Goal: Information Seeking & Learning: Find specific fact

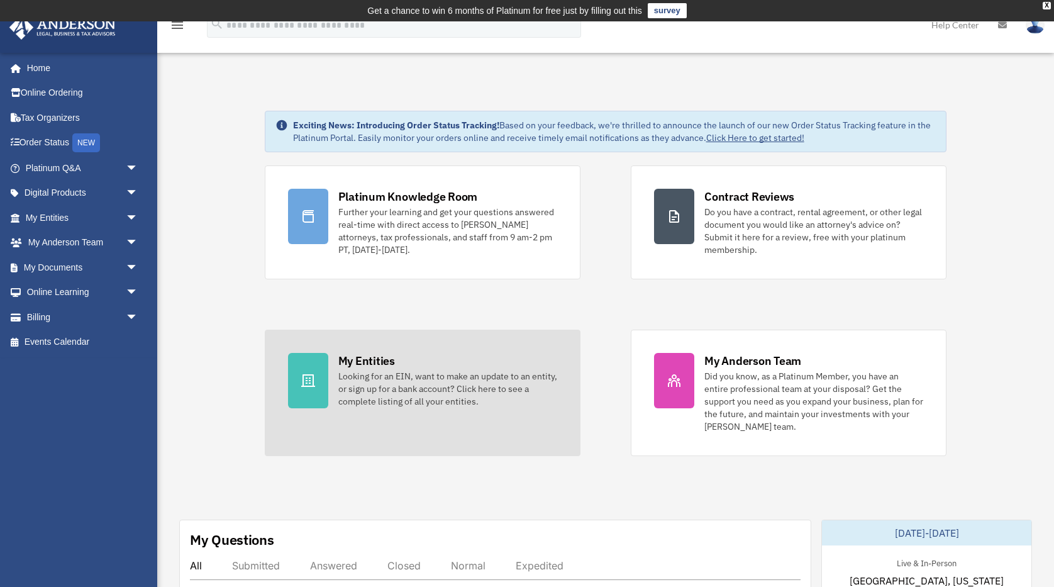
click at [368, 391] on div "Looking for an EIN, want to make an update to an entity, or sign up for a bank …" at bounding box center [447, 389] width 219 height 38
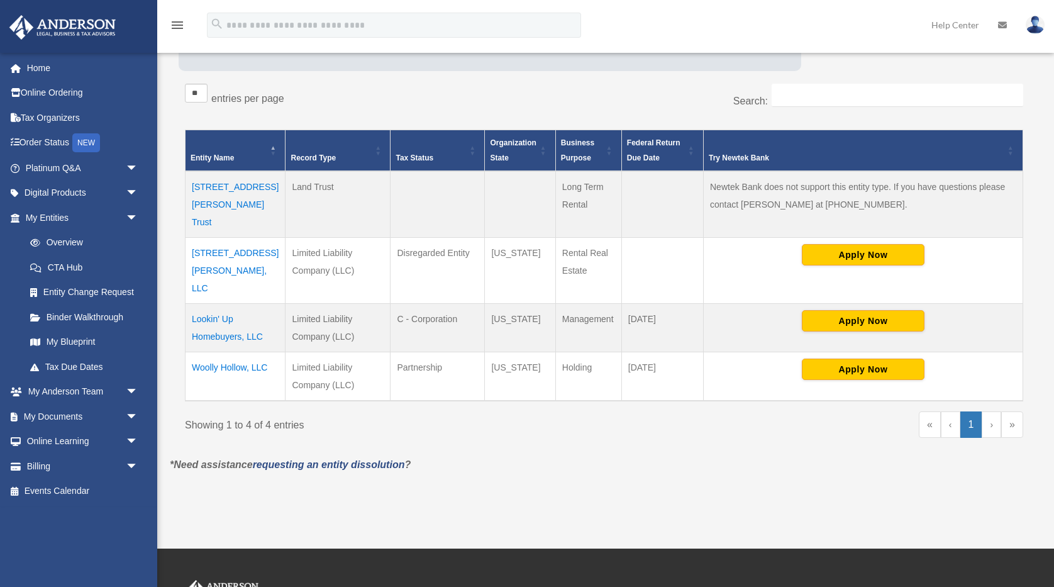
scroll to position [214, 0]
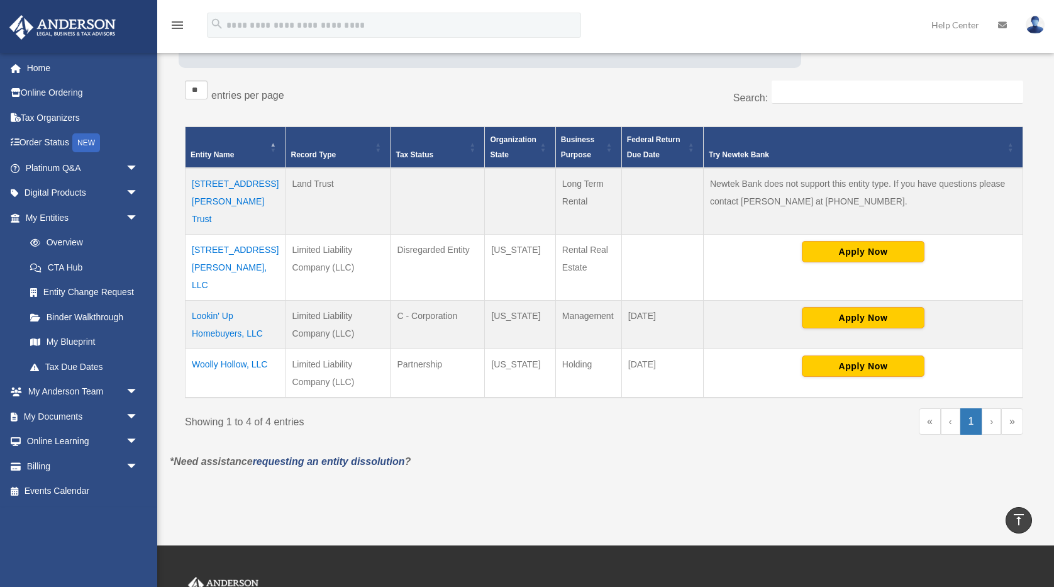
click at [238, 182] on td "104 Carroll Ave Trust" at bounding box center [236, 201] width 100 height 67
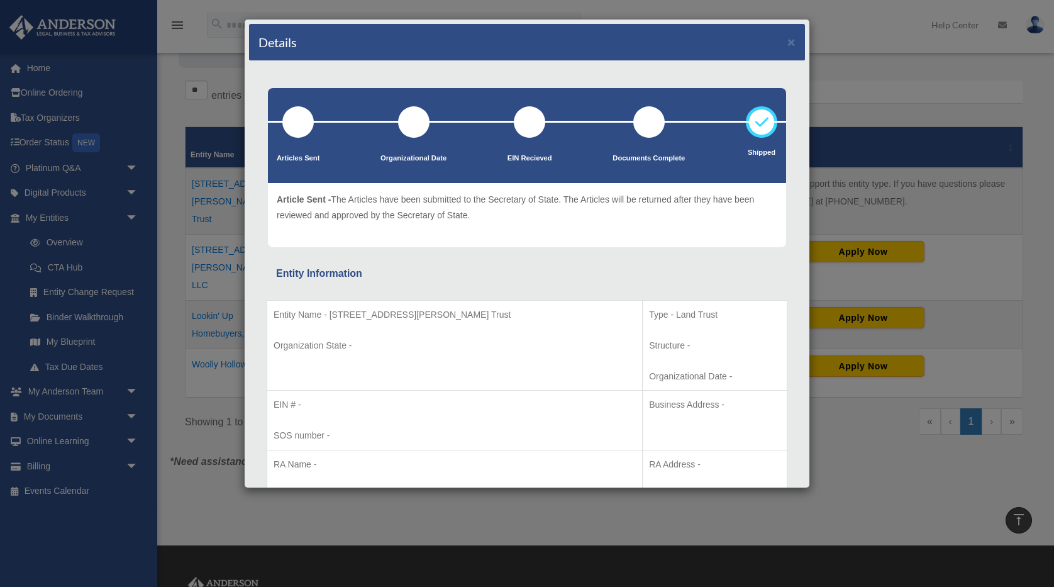
scroll to position [0, 0]
click at [114, 342] on div "Details × Articles Sent Organizational Date" at bounding box center [527, 293] width 1054 height 587
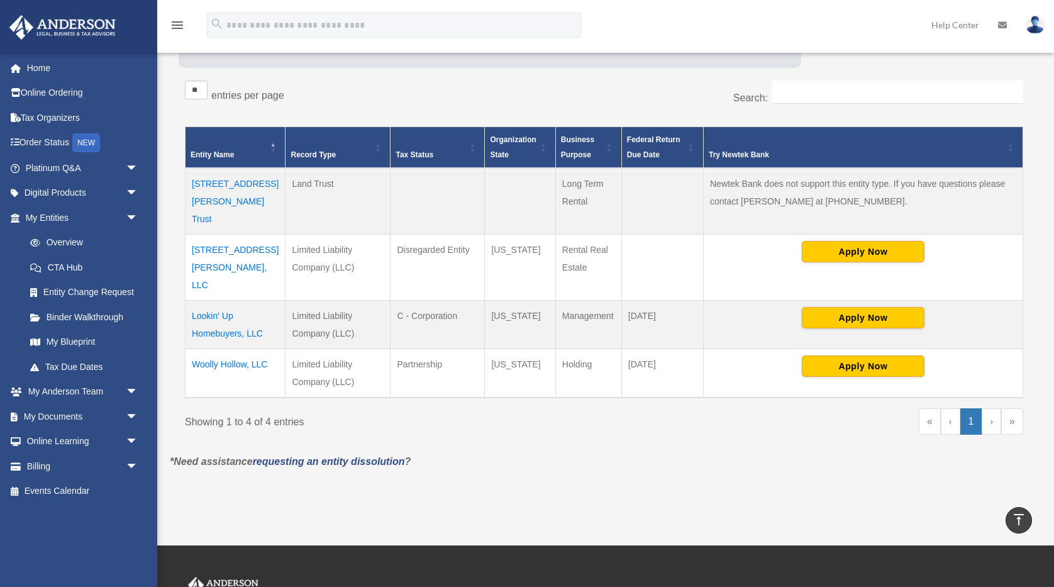
click at [255, 235] on td "104 Carroll Ave, LLC" at bounding box center [236, 268] width 100 height 66
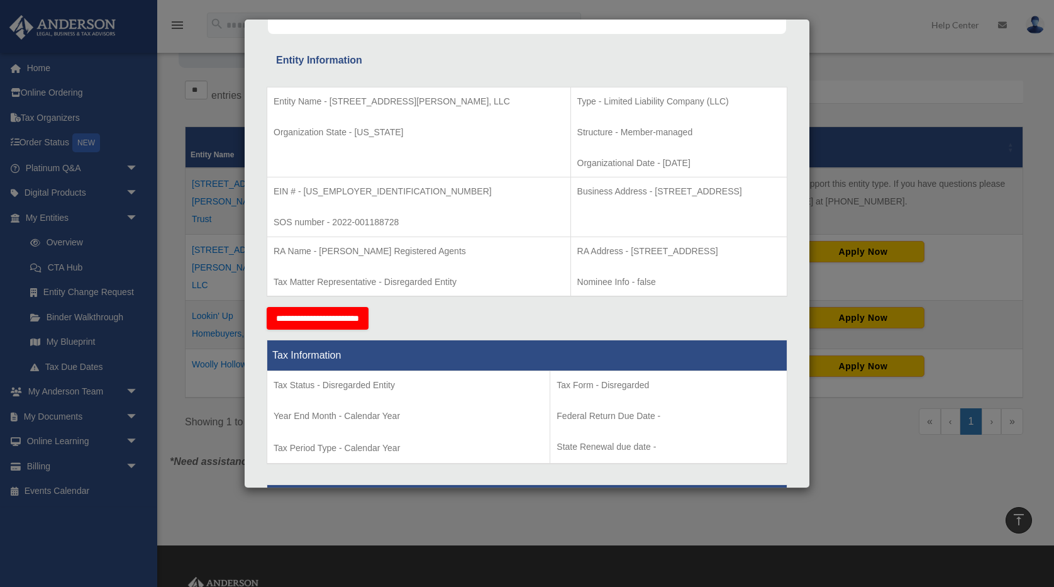
scroll to position [209, 0]
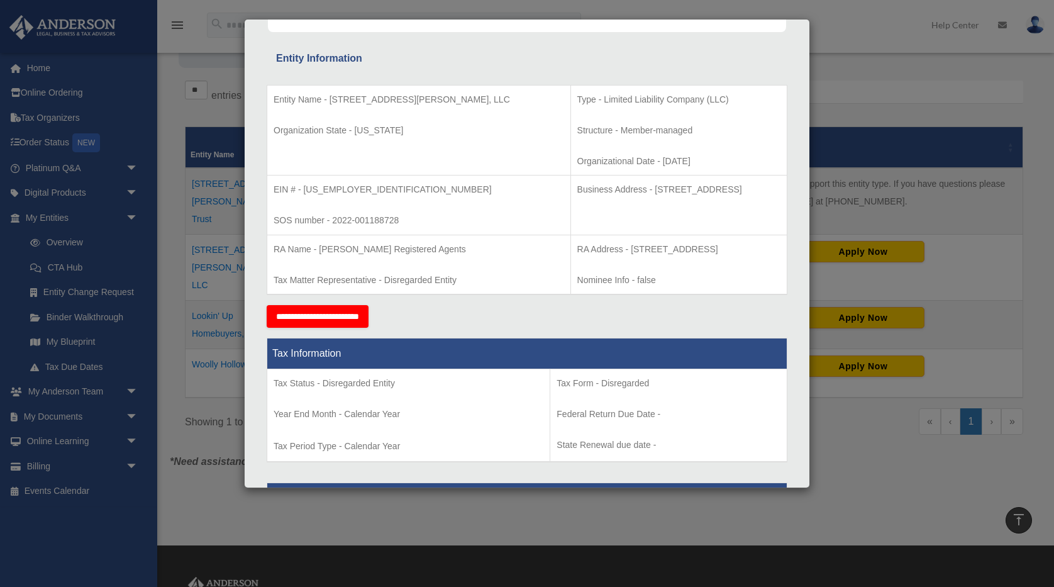
click at [201, 250] on div "Details × Articles Sent Organizational Date" at bounding box center [527, 293] width 1054 height 587
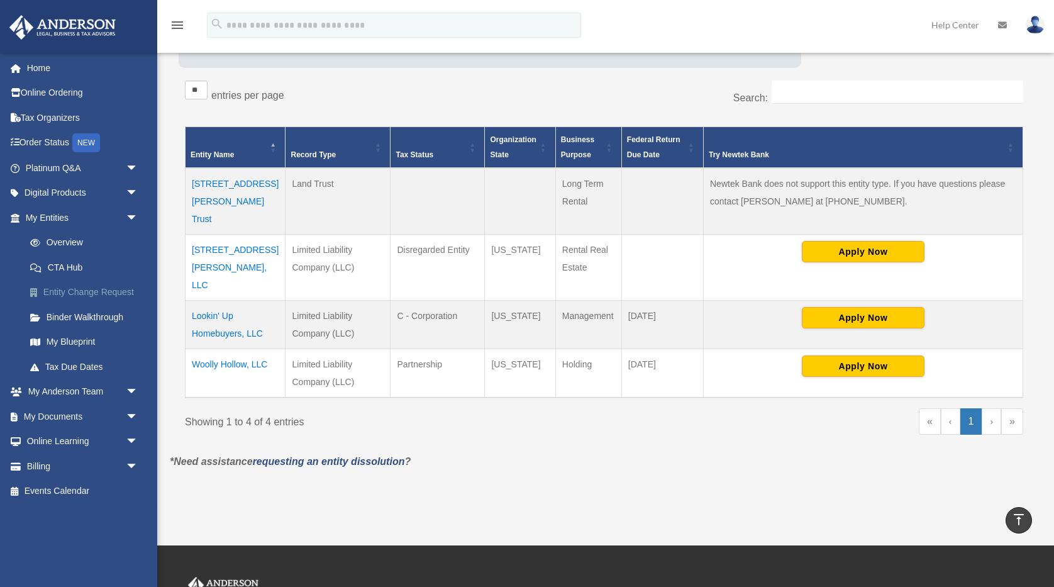
click at [114, 286] on link "Entity Change Request" at bounding box center [88, 292] width 140 height 25
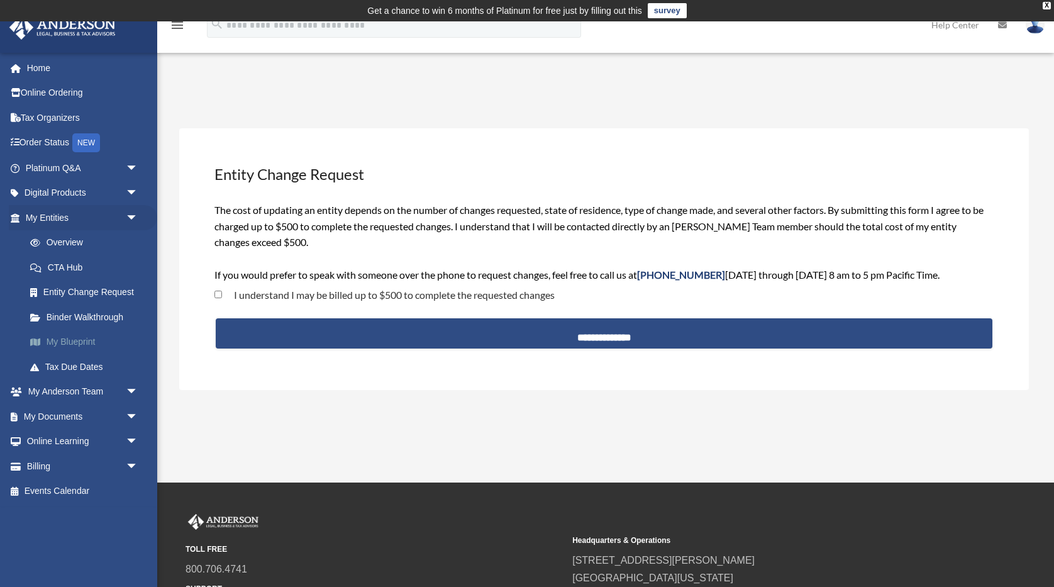
click at [81, 335] on link "My Blueprint" at bounding box center [88, 342] width 140 height 25
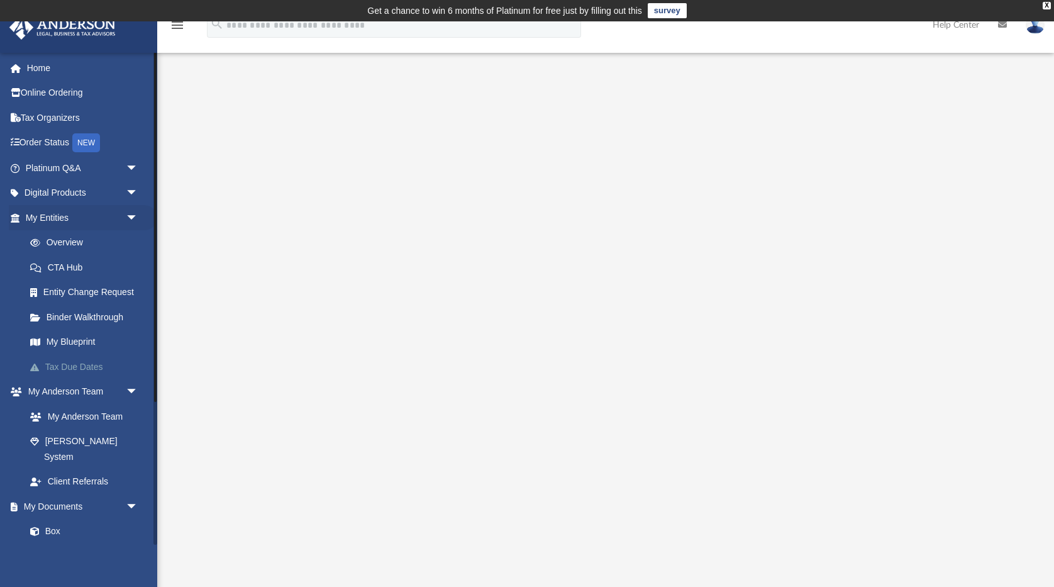
click at [92, 362] on link "Tax Due Dates" at bounding box center [88, 366] width 140 height 25
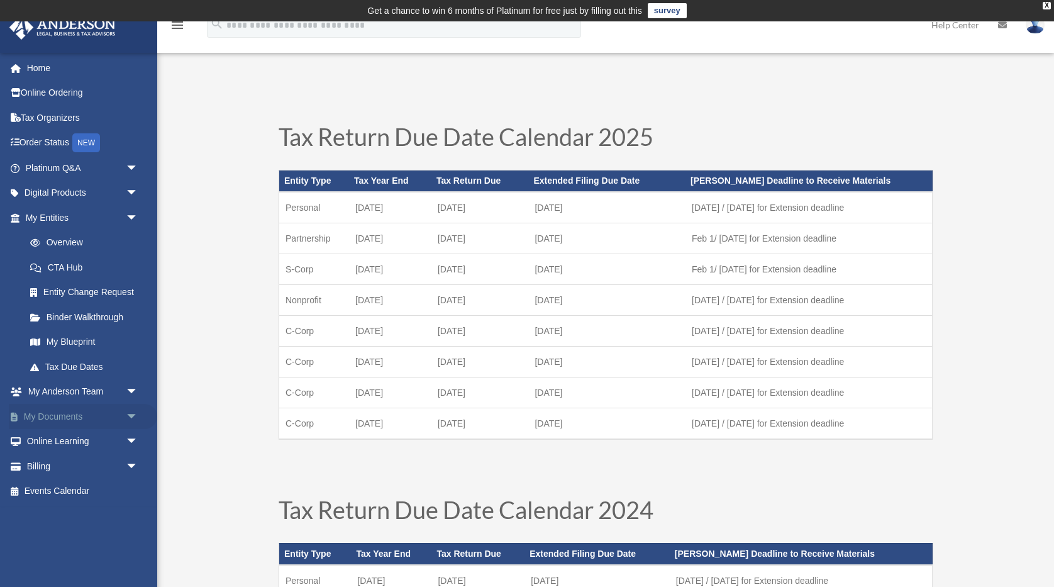
click at [130, 409] on span "arrow_drop_down" at bounding box center [138, 417] width 25 height 26
click at [50, 439] on link "Box" at bounding box center [88, 441] width 140 height 25
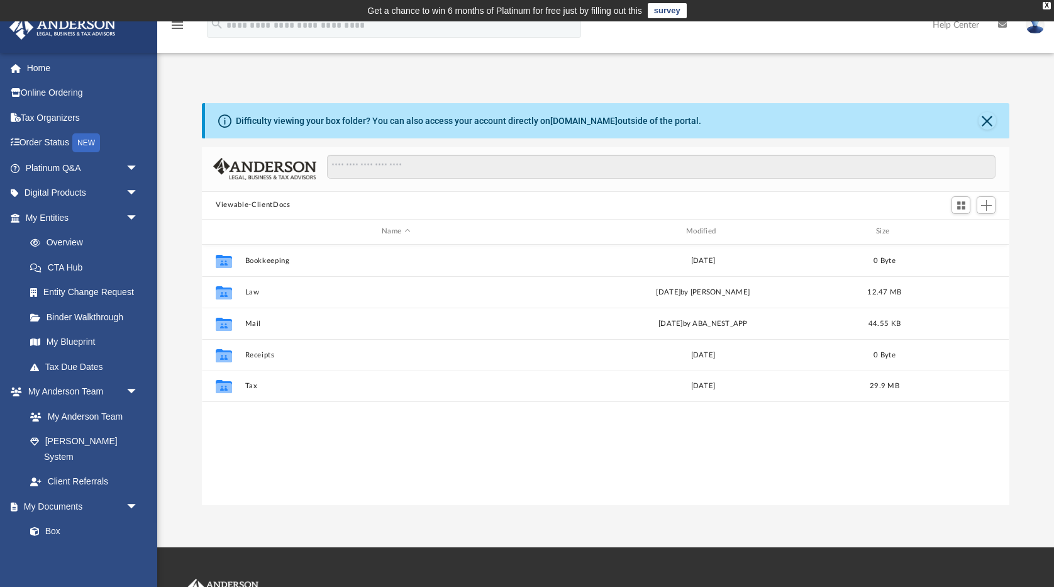
scroll to position [1, 1]
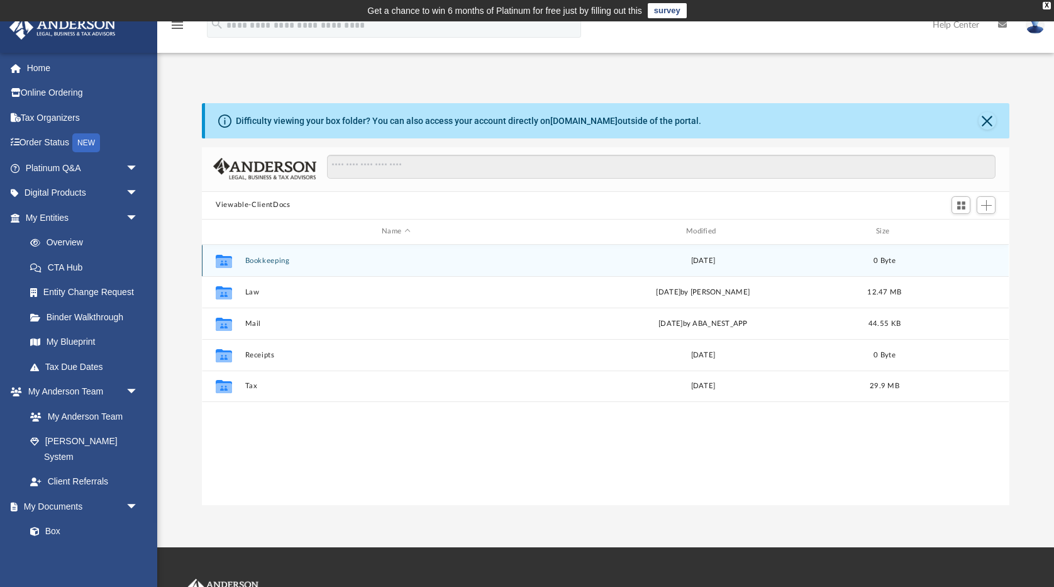
click at [230, 259] on icon "grid" at bounding box center [224, 262] width 16 height 10
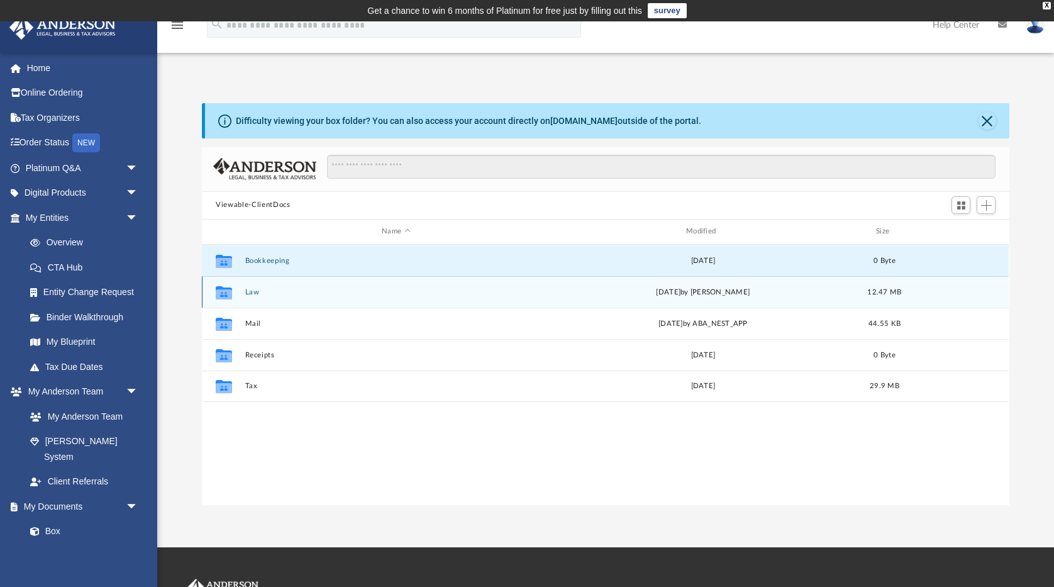
click at [233, 292] on icon "Collaborated Folder" at bounding box center [224, 292] width 20 height 20
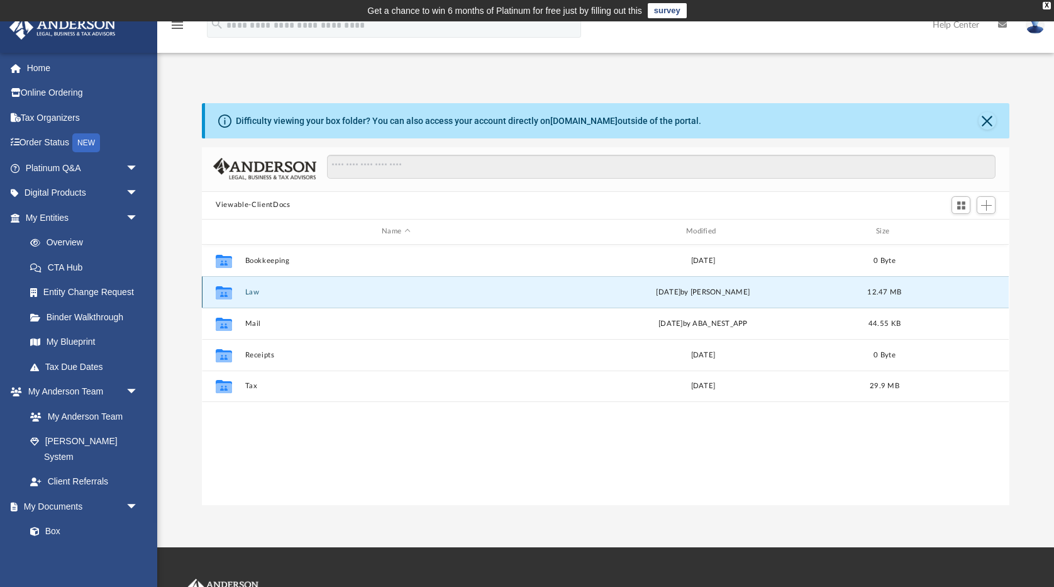
click at [254, 292] on button "Law" at bounding box center [396, 291] width 302 height 8
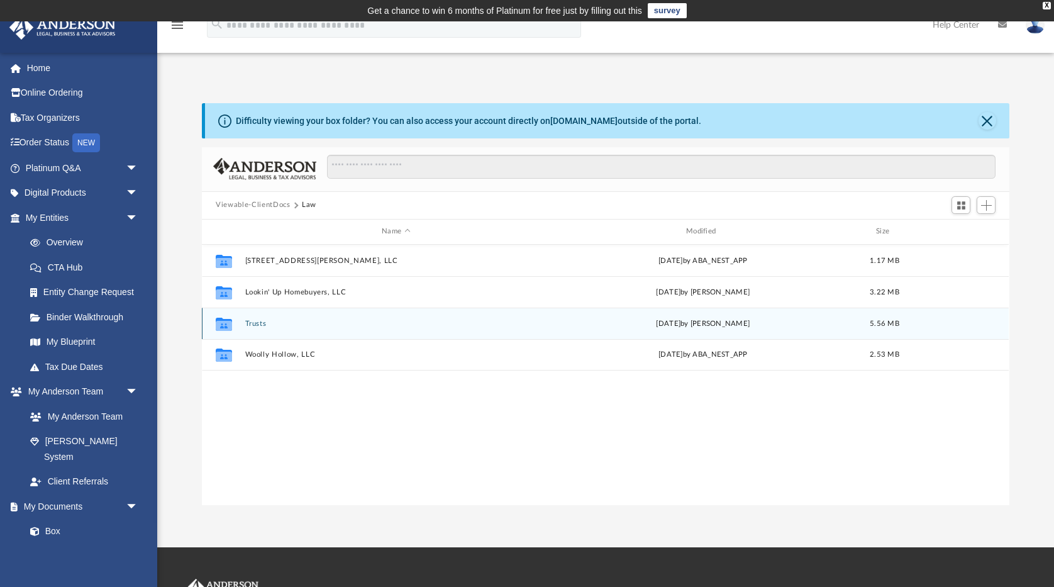
click at [253, 323] on button "Trusts" at bounding box center [396, 323] width 302 height 8
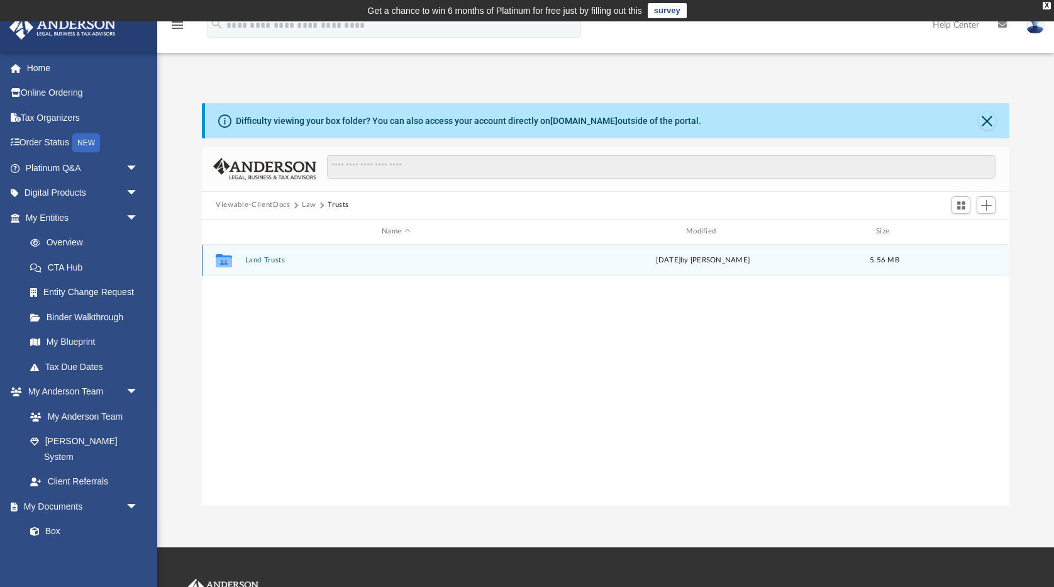
click at [272, 254] on div "Collaborated Folder Land Trusts Tue May 27 2025 by Cora Melot 5.56 MB" at bounding box center [605, 260] width 807 height 31
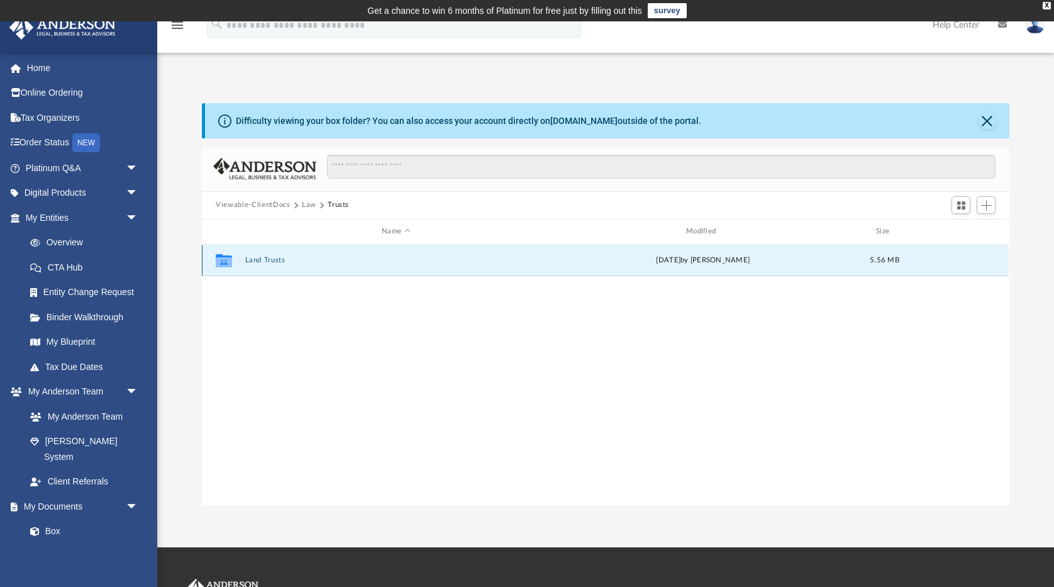
click at [271, 262] on button "Land Trusts" at bounding box center [396, 260] width 302 height 8
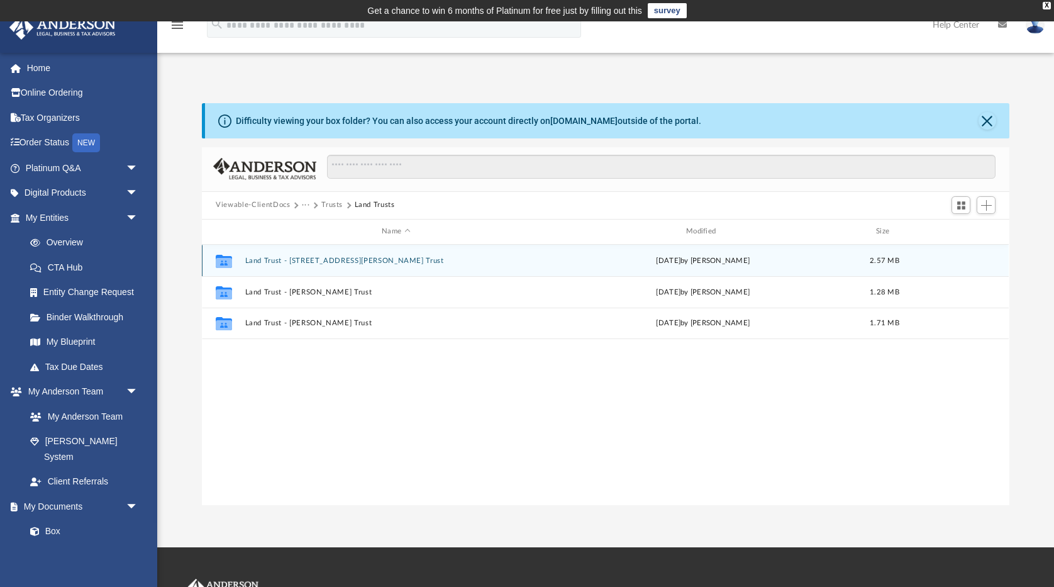
click at [272, 262] on button "Land Trust - 104 Carroll Ave Trust" at bounding box center [396, 260] width 302 height 8
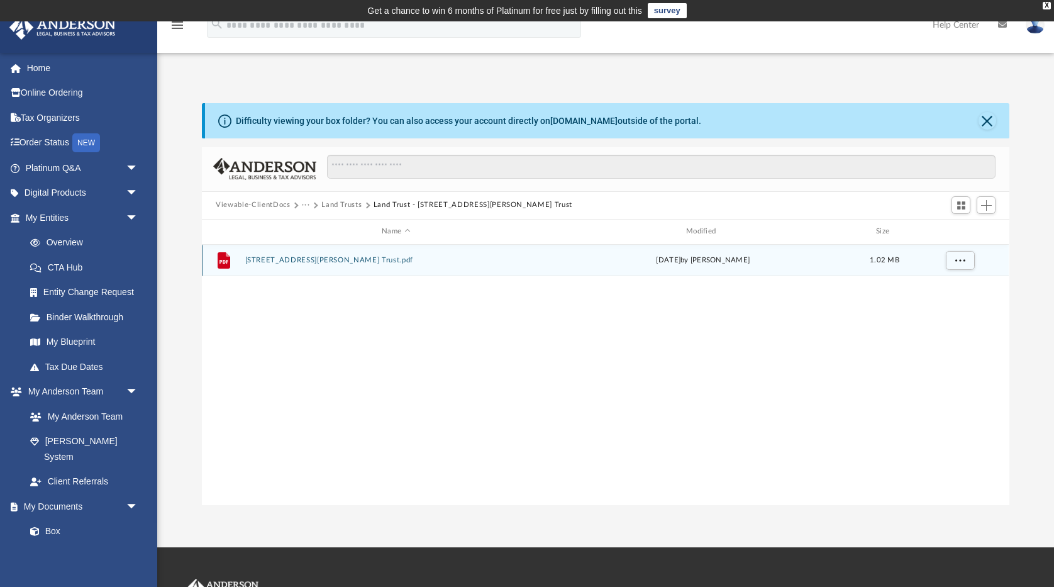
click at [285, 261] on button "104 Carroll Ave Trust.pdf" at bounding box center [396, 260] width 302 height 8
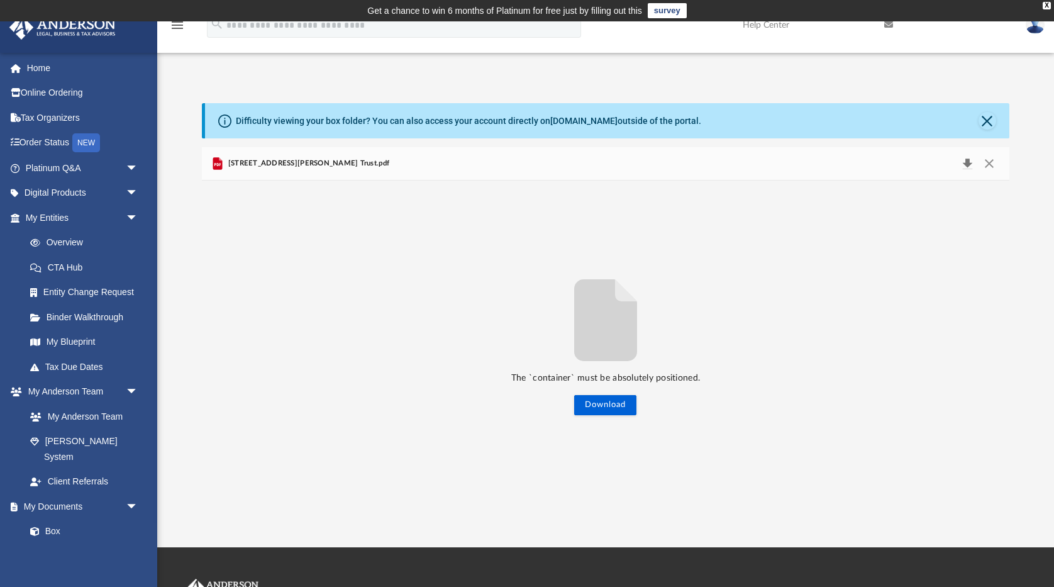
click at [971, 159] on button "Download" at bounding box center [967, 164] width 23 height 18
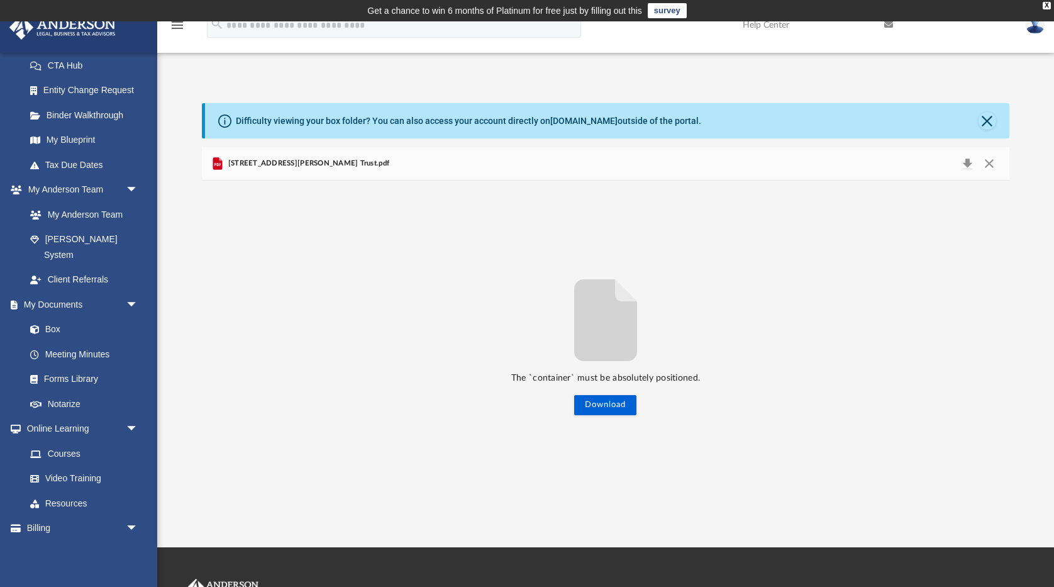
scroll to position [201, 0]
click at [137, 516] on span "arrow_drop_down" at bounding box center [138, 529] width 25 height 26
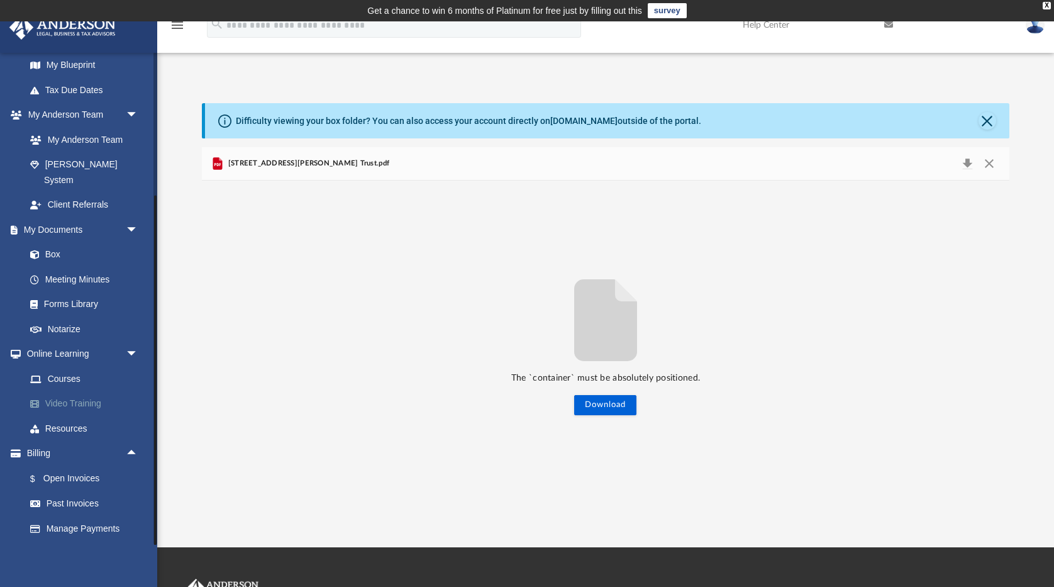
scroll to position [275, 0]
click at [93, 492] on link "Past Invoices" at bounding box center [88, 504] width 140 height 25
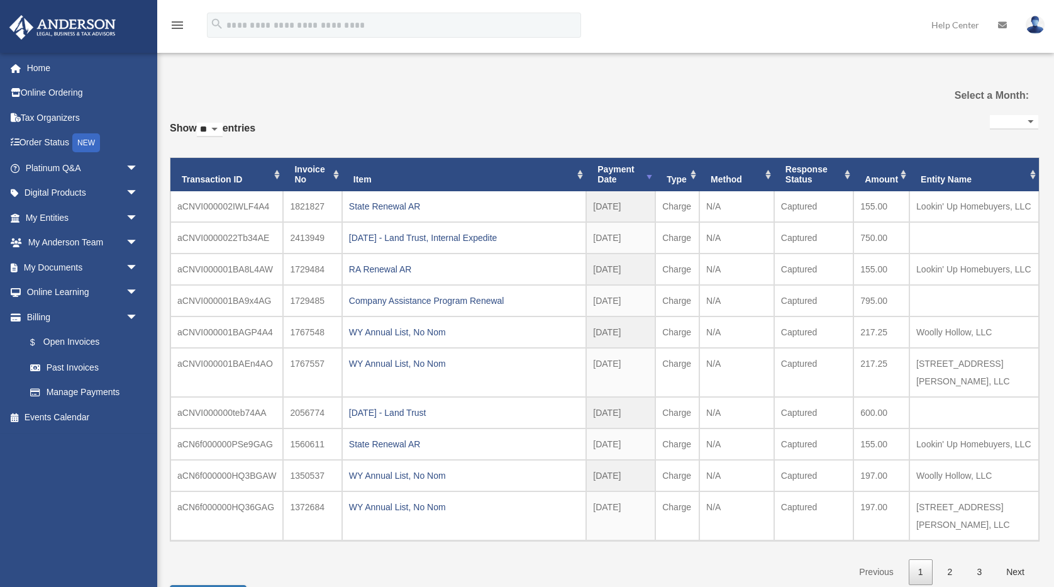
select select
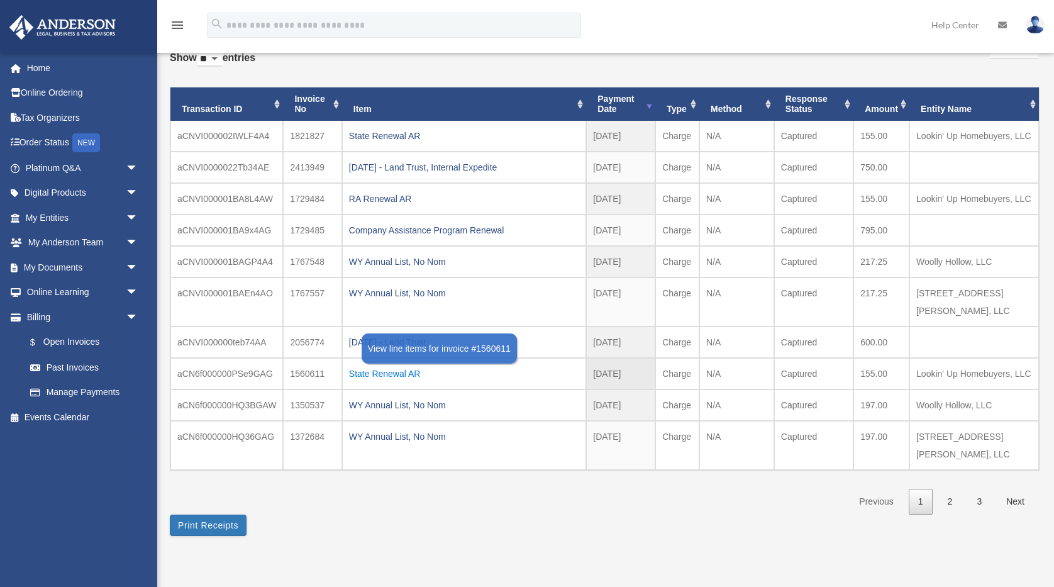
scroll to position [91, 0]
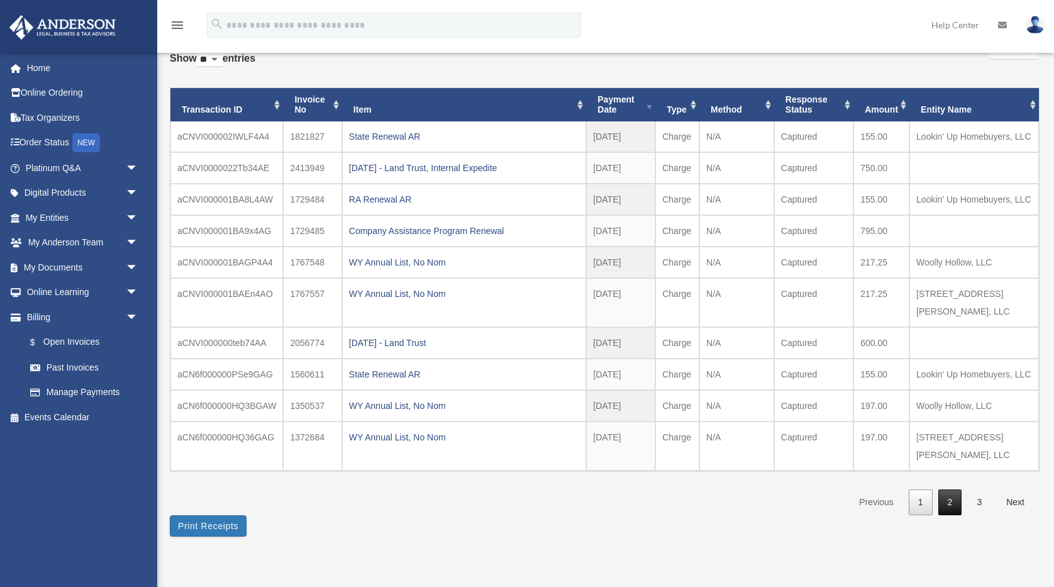
click at [952, 515] on link "2" at bounding box center [950, 502] width 24 height 26
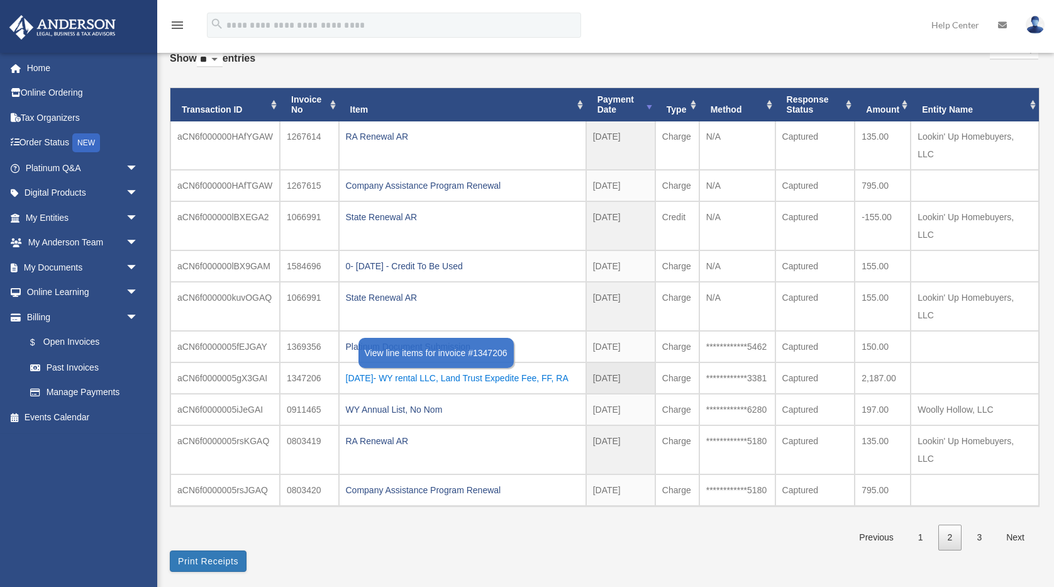
click at [472, 379] on div "2022.11.15- WY rental LLC, Land Trust Expedite Fee, FF, RA" at bounding box center [462, 378] width 233 height 18
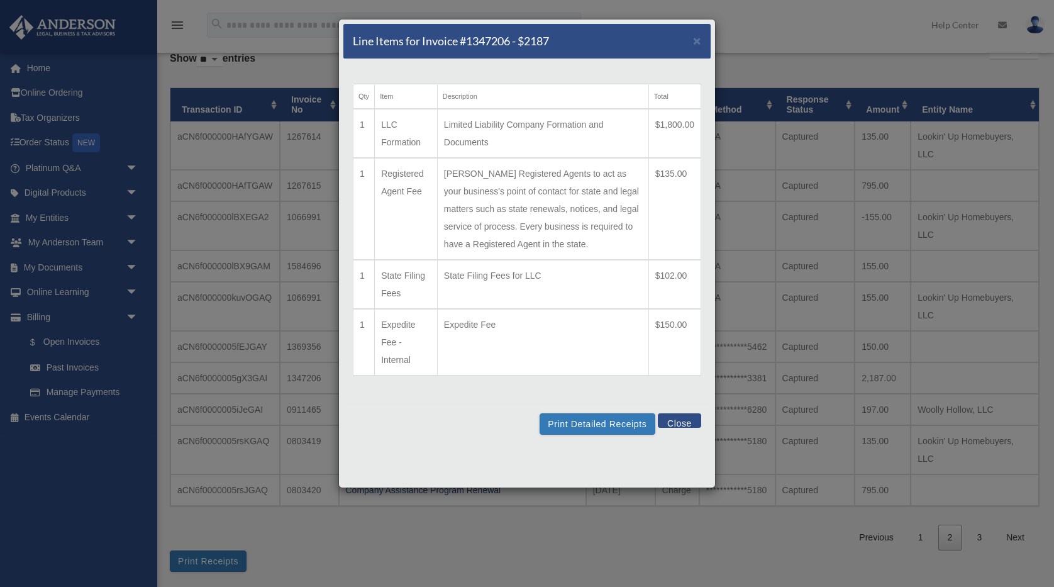
click at [689, 428] on button "Close" at bounding box center [679, 420] width 43 height 14
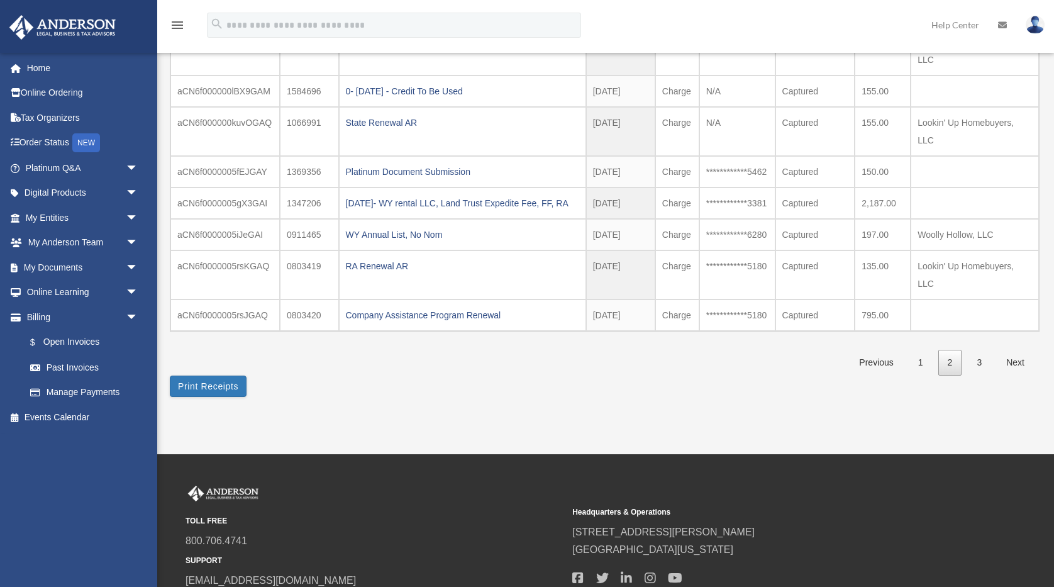
scroll to position [270, 0]
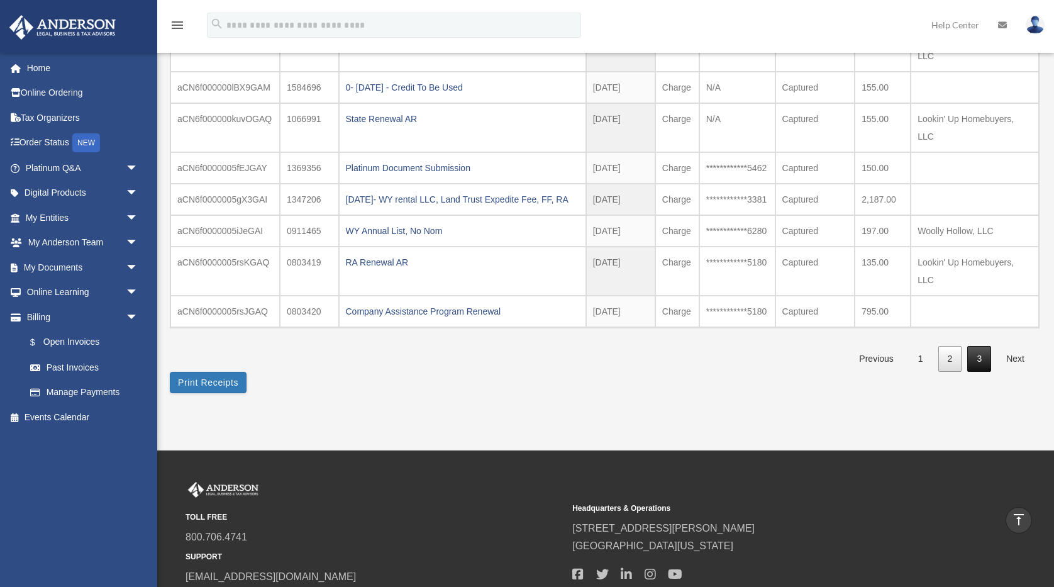
click at [980, 372] on link "3" at bounding box center [979, 359] width 24 height 26
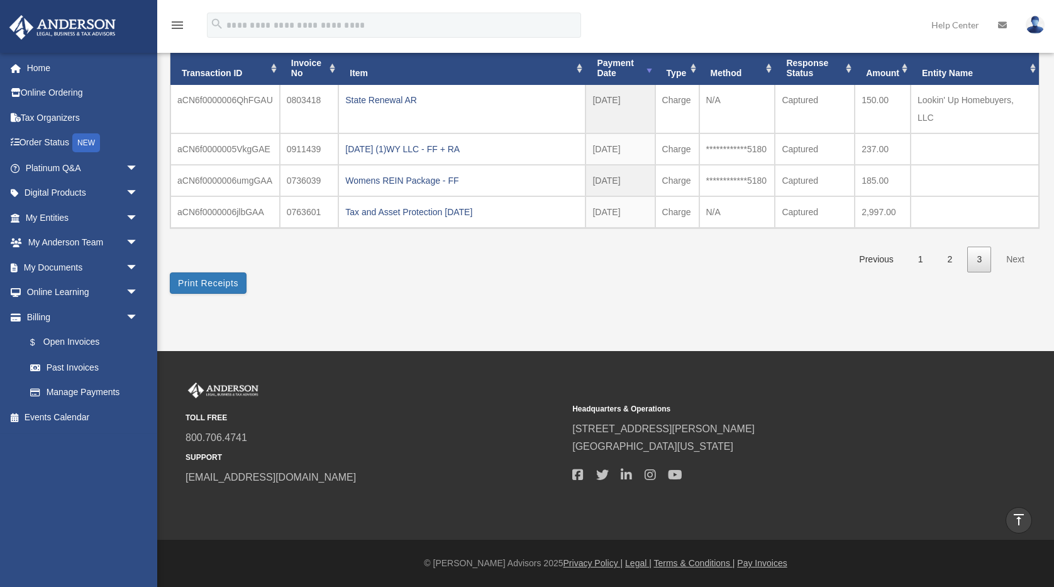
scroll to position [125, 0]
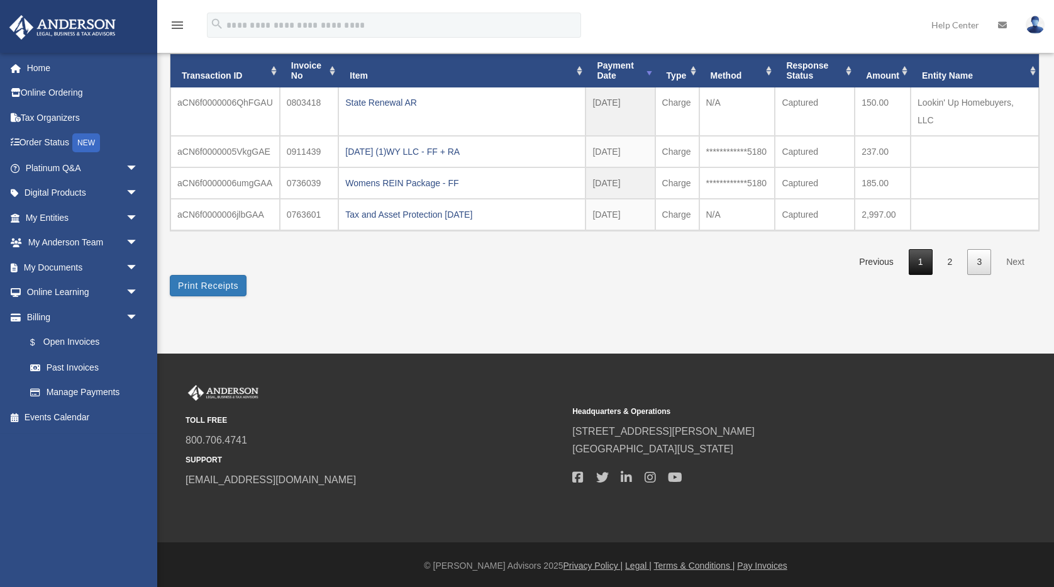
click at [925, 257] on link "1" at bounding box center [921, 262] width 24 height 26
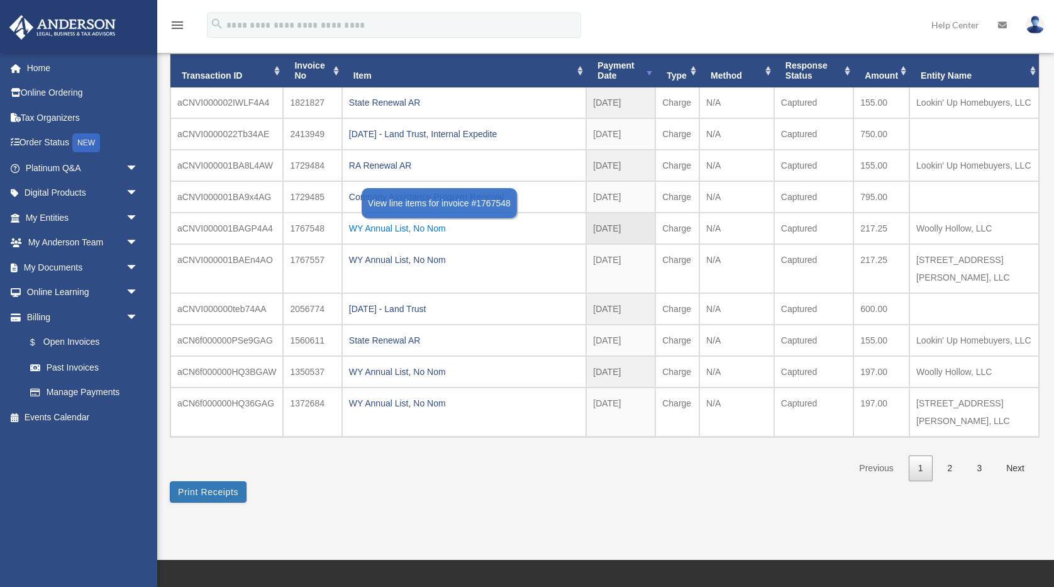
click at [428, 237] on div "WY Annual List, No Nom" at bounding box center [464, 229] width 230 height 18
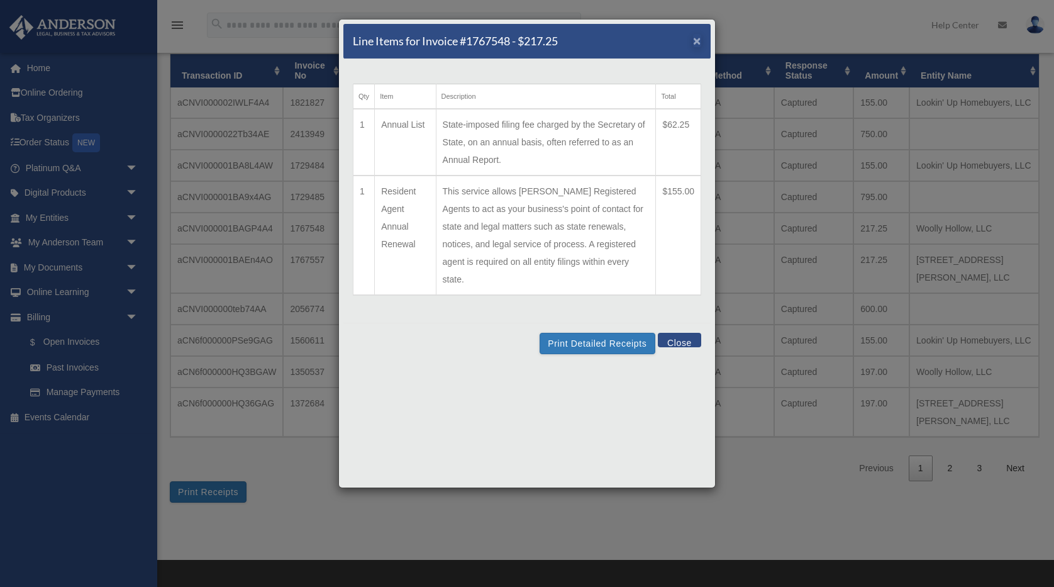
click at [697, 41] on span "×" at bounding box center [697, 40] width 8 height 14
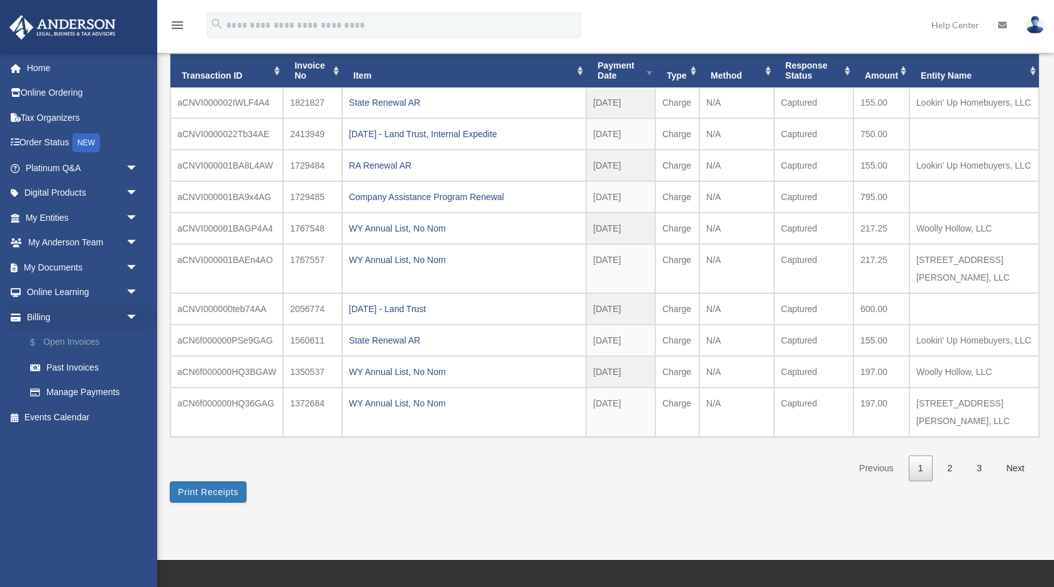
click at [95, 338] on link "$ Open Invoices" at bounding box center [88, 343] width 140 height 26
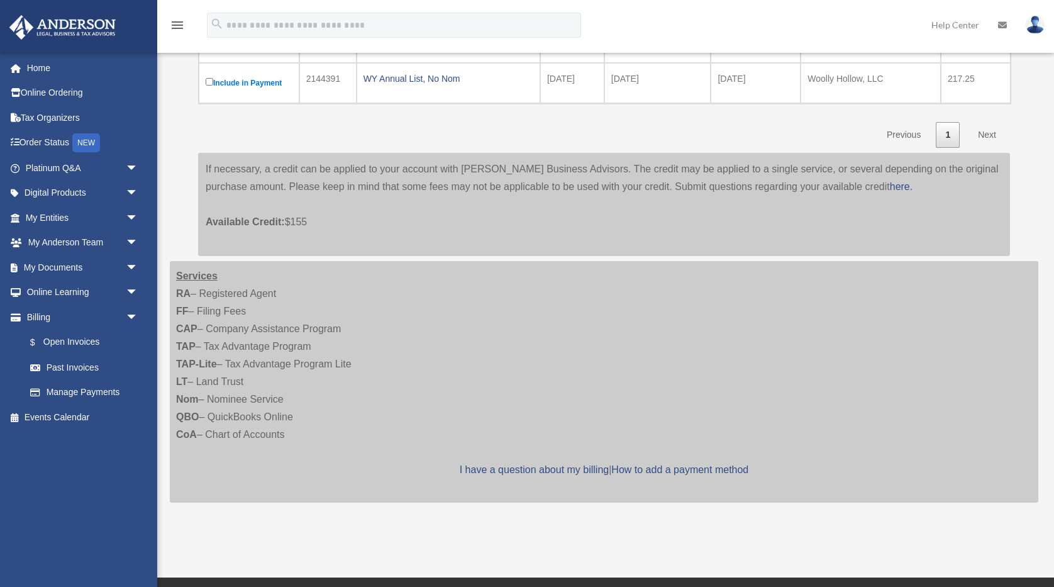
scroll to position [350, 0]
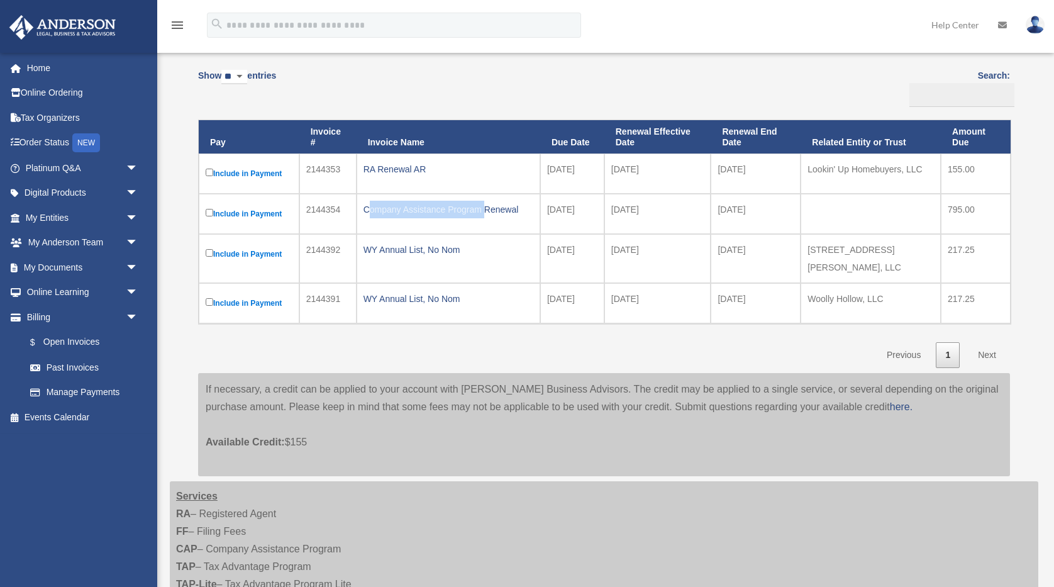
scroll to position [130, 0]
click at [74, 214] on link "My Entities arrow_drop_down" at bounding box center [83, 217] width 148 height 25
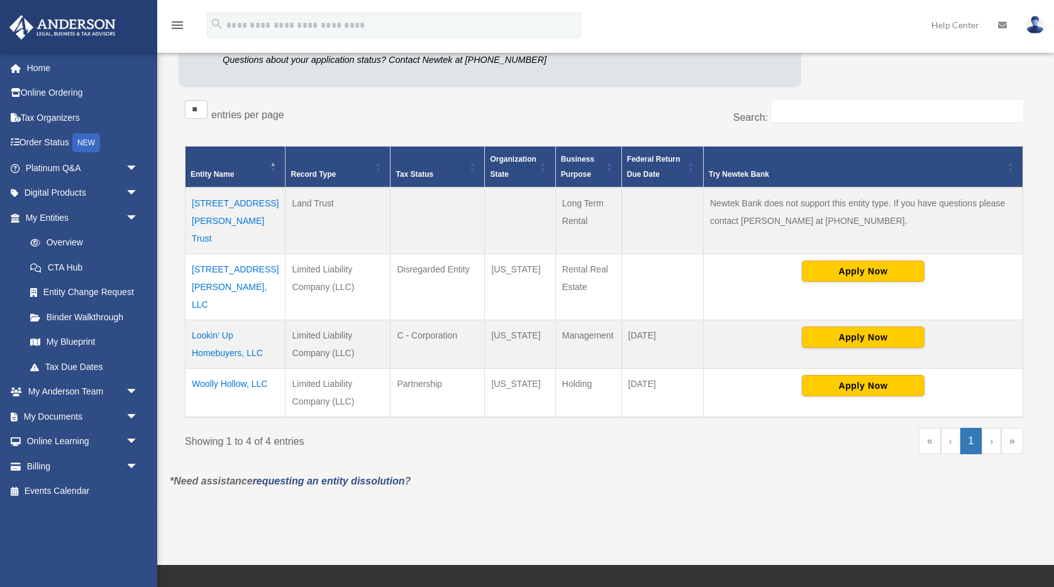
scroll to position [197, 0]
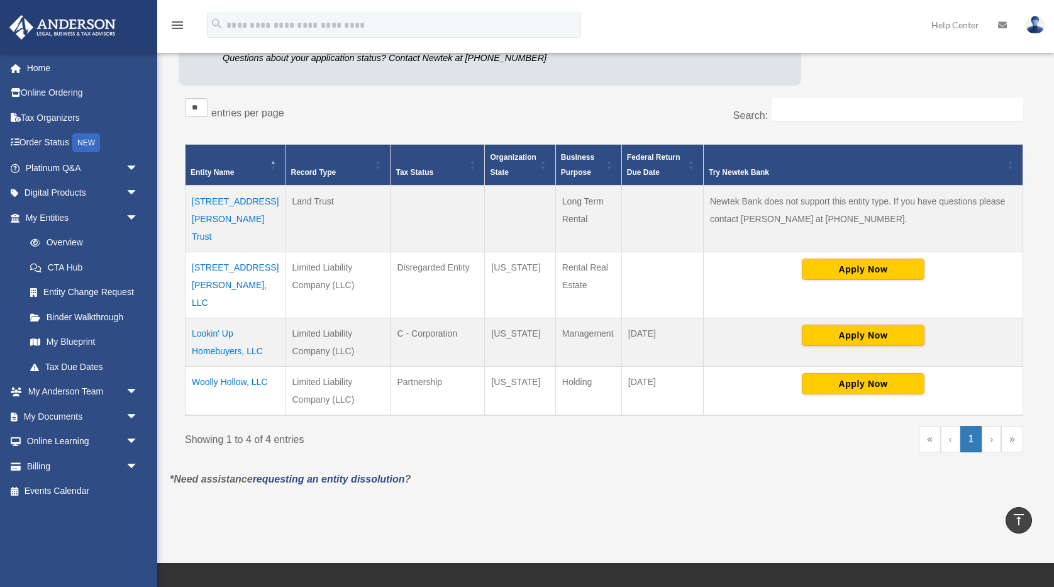
click at [270, 252] on td "104 Carroll Ave, LLC" at bounding box center [236, 285] width 100 height 66
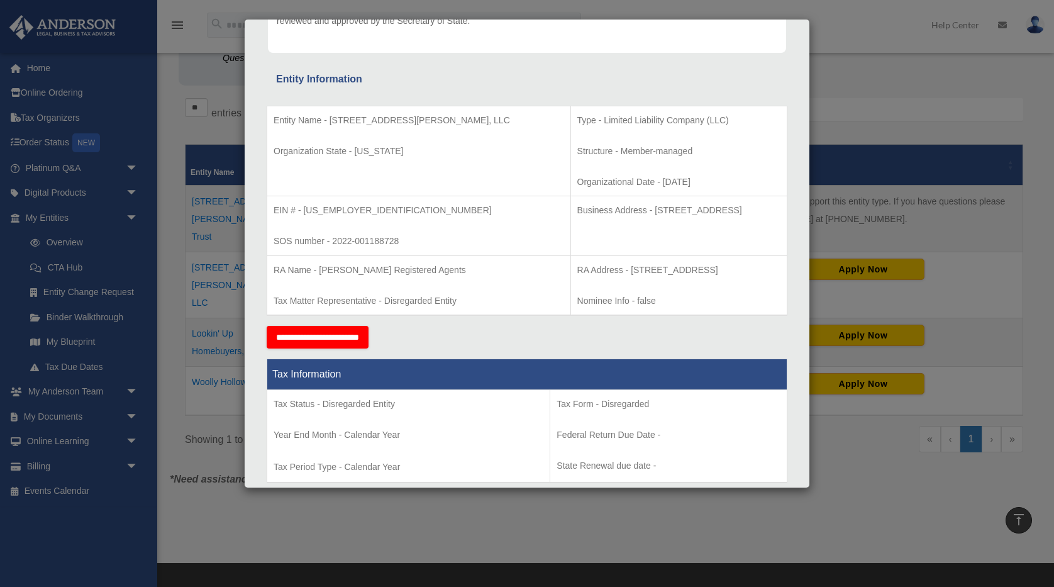
scroll to position [189, 0]
drag, startPoint x: 398, startPoint y: 238, endPoint x: 333, endPoint y: 233, distance: 65.0
click at [333, 233] on p "SOS number - 2022-001188728" at bounding box center [419, 241] width 291 height 16
copy p "2022-001188728"
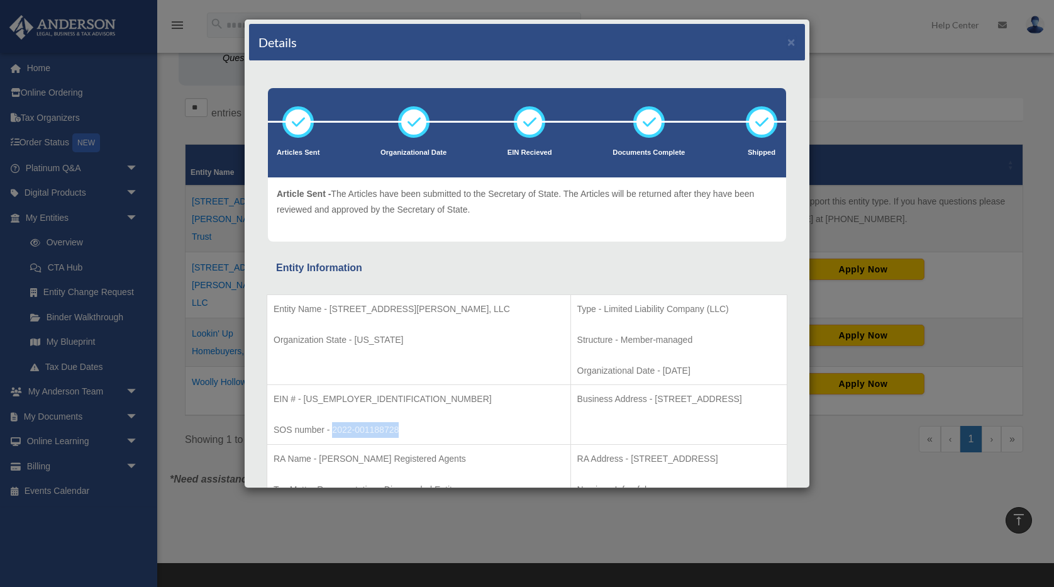
scroll to position [0, 0]
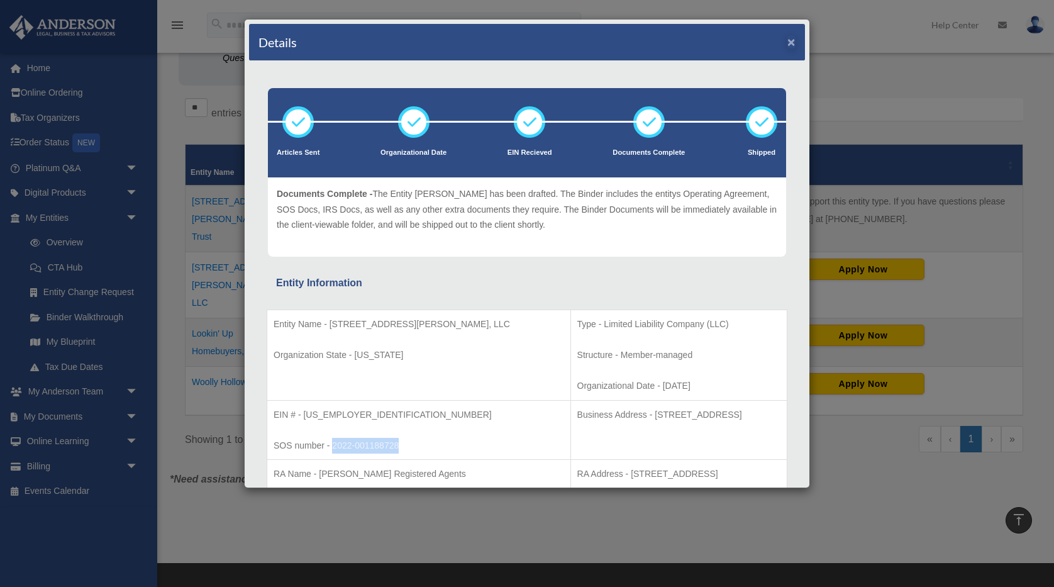
click at [794, 44] on button "×" at bounding box center [791, 41] width 8 height 13
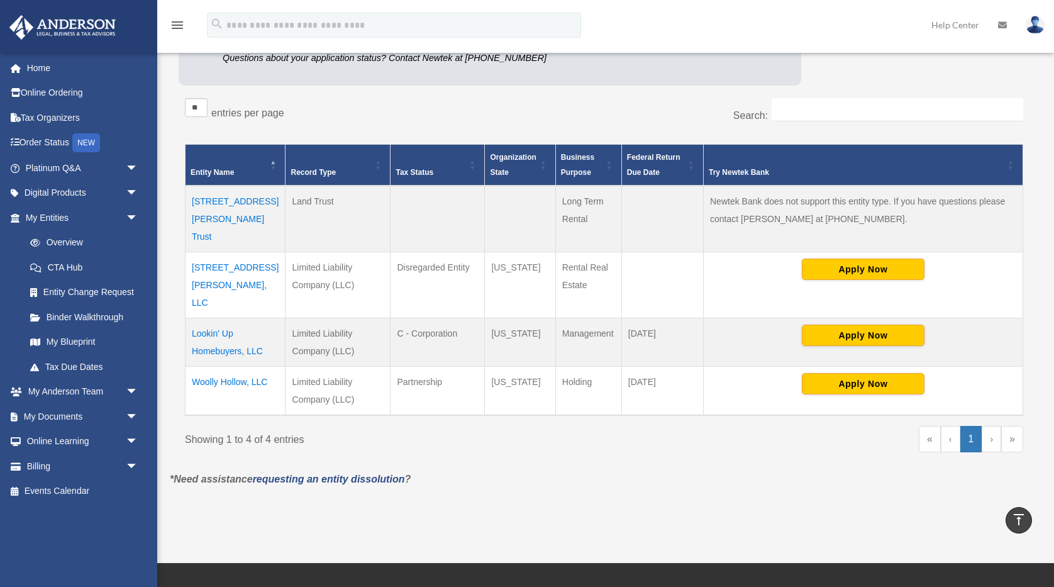
click at [257, 199] on td "104 Carroll Ave Trust" at bounding box center [236, 219] width 100 height 67
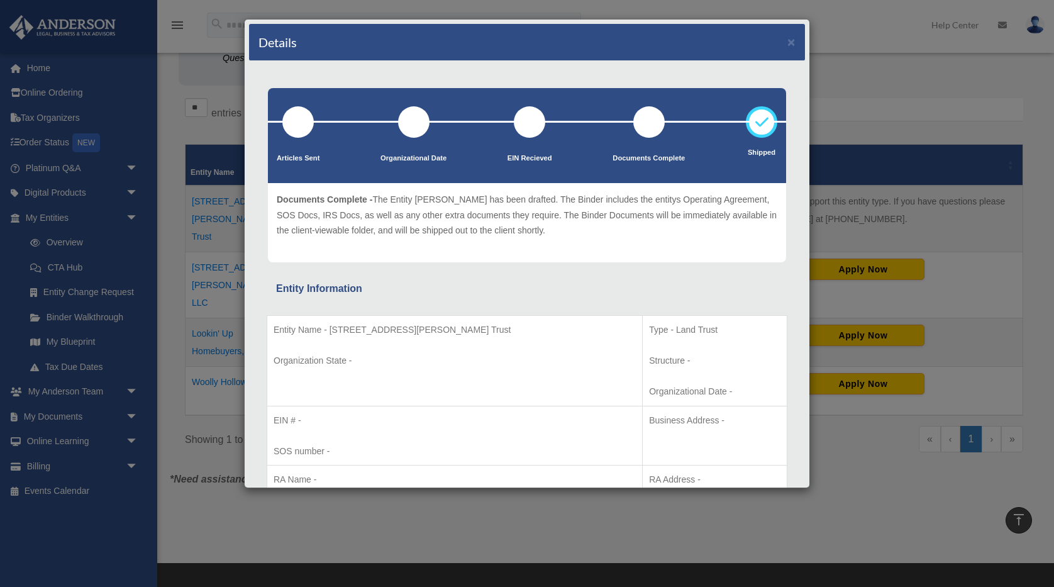
click at [787, 43] on div "Details ×" at bounding box center [527, 42] width 556 height 37
click at [789, 43] on button "×" at bounding box center [791, 41] width 8 height 13
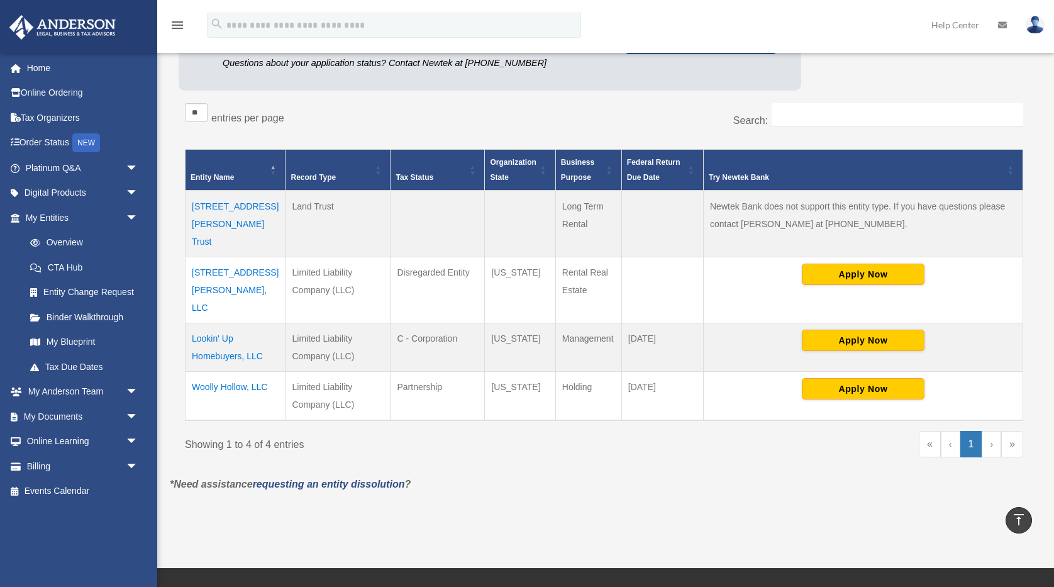
scroll to position [192, 0]
click at [378, 479] on link "requesting an entity dissolution" at bounding box center [329, 484] width 152 height 11
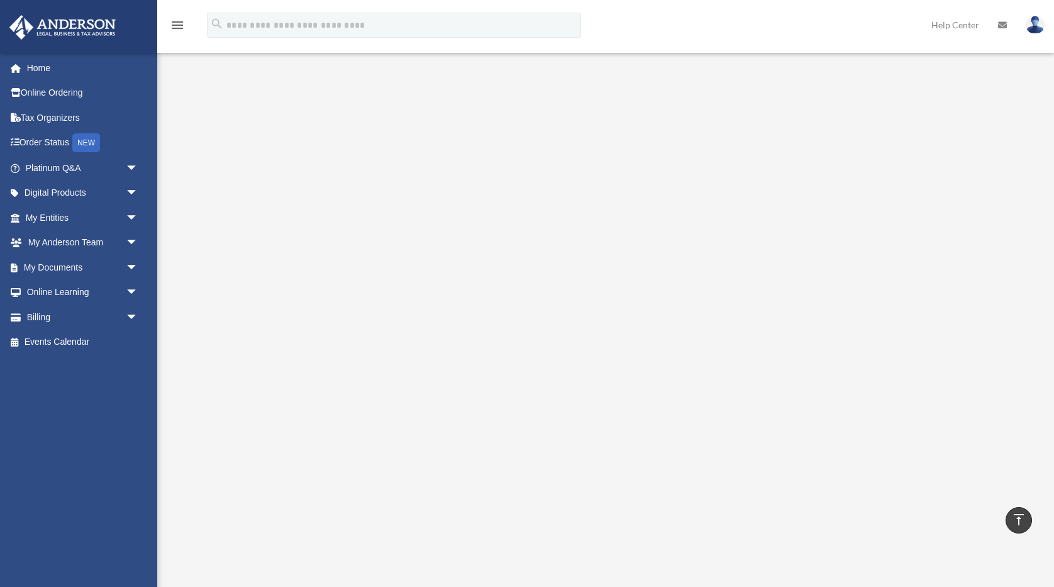
scroll to position [112, 0]
